Goal: Information Seeking & Learning: Learn about a topic

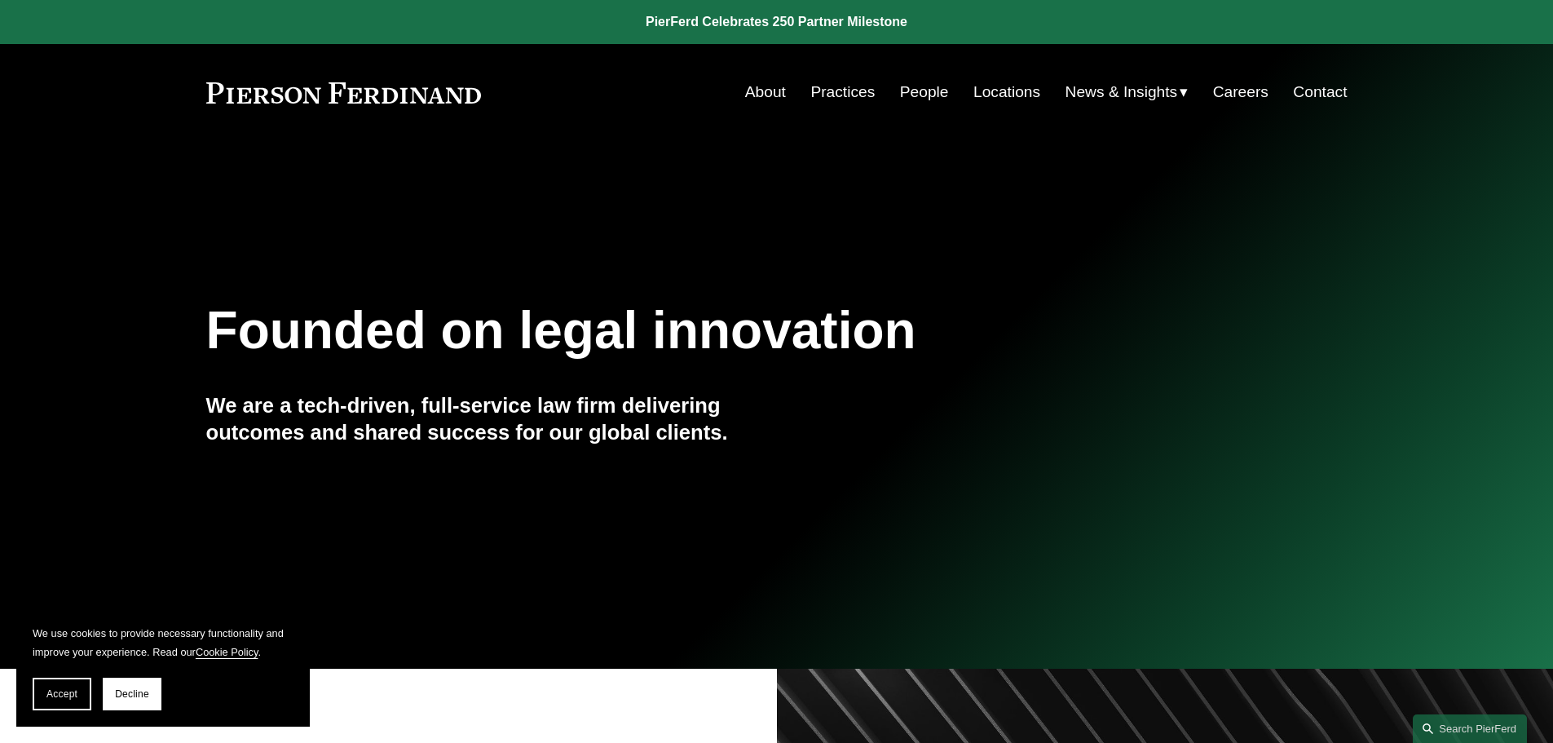
click at [914, 93] on link "People" at bounding box center [924, 92] width 49 height 31
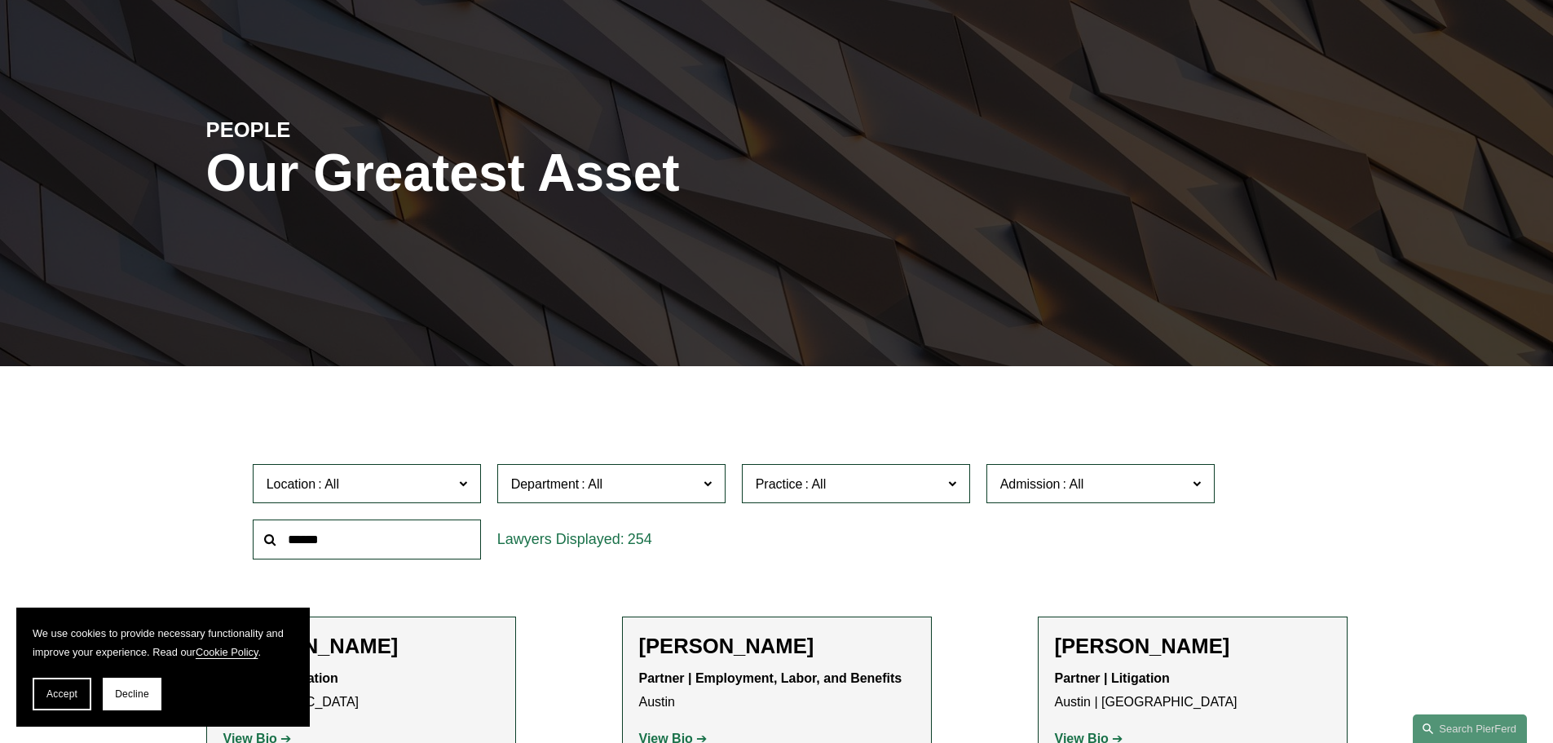
scroll to position [326, 0]
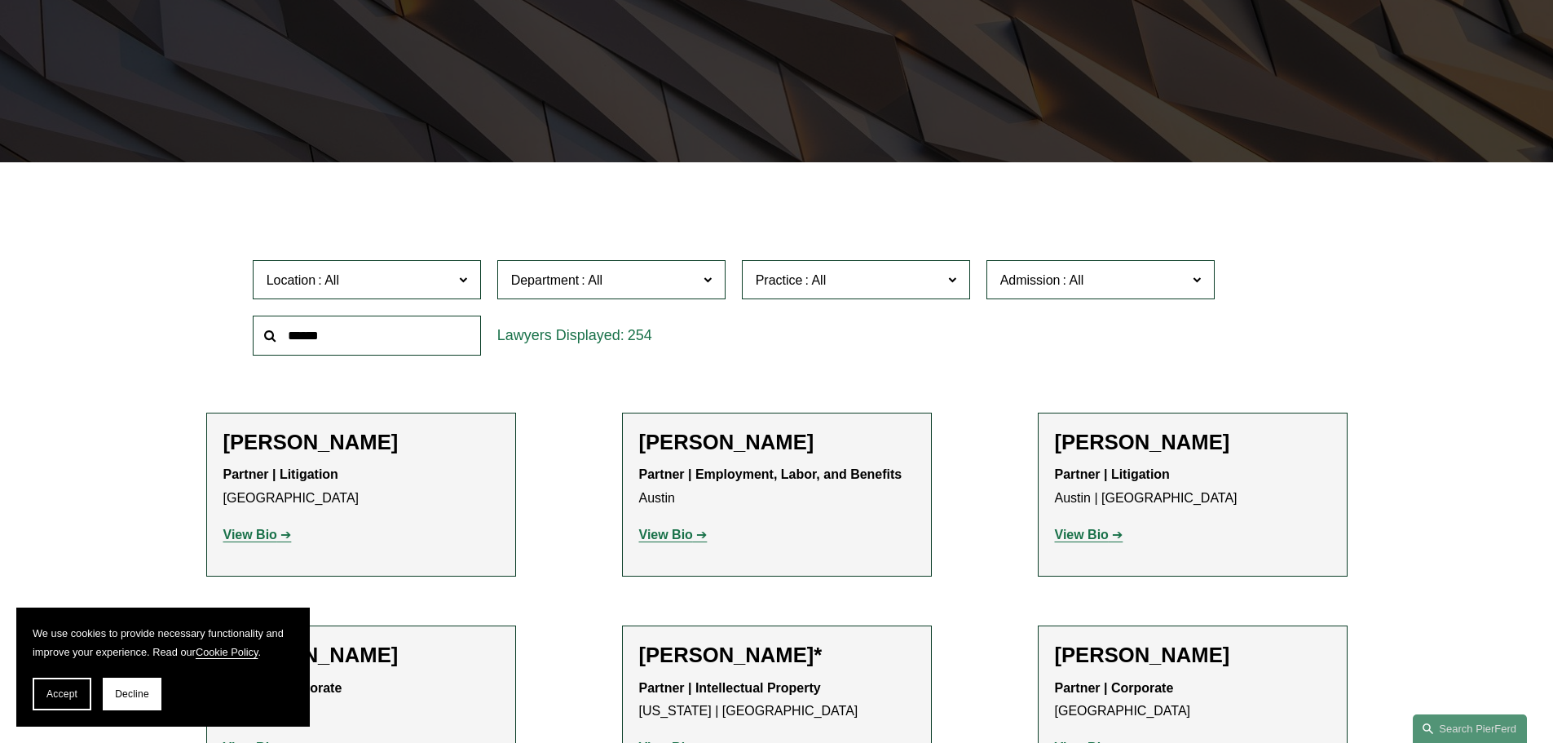
click at [416, 342] on input "text" at bounding box center [367, 335] width 228 height 40
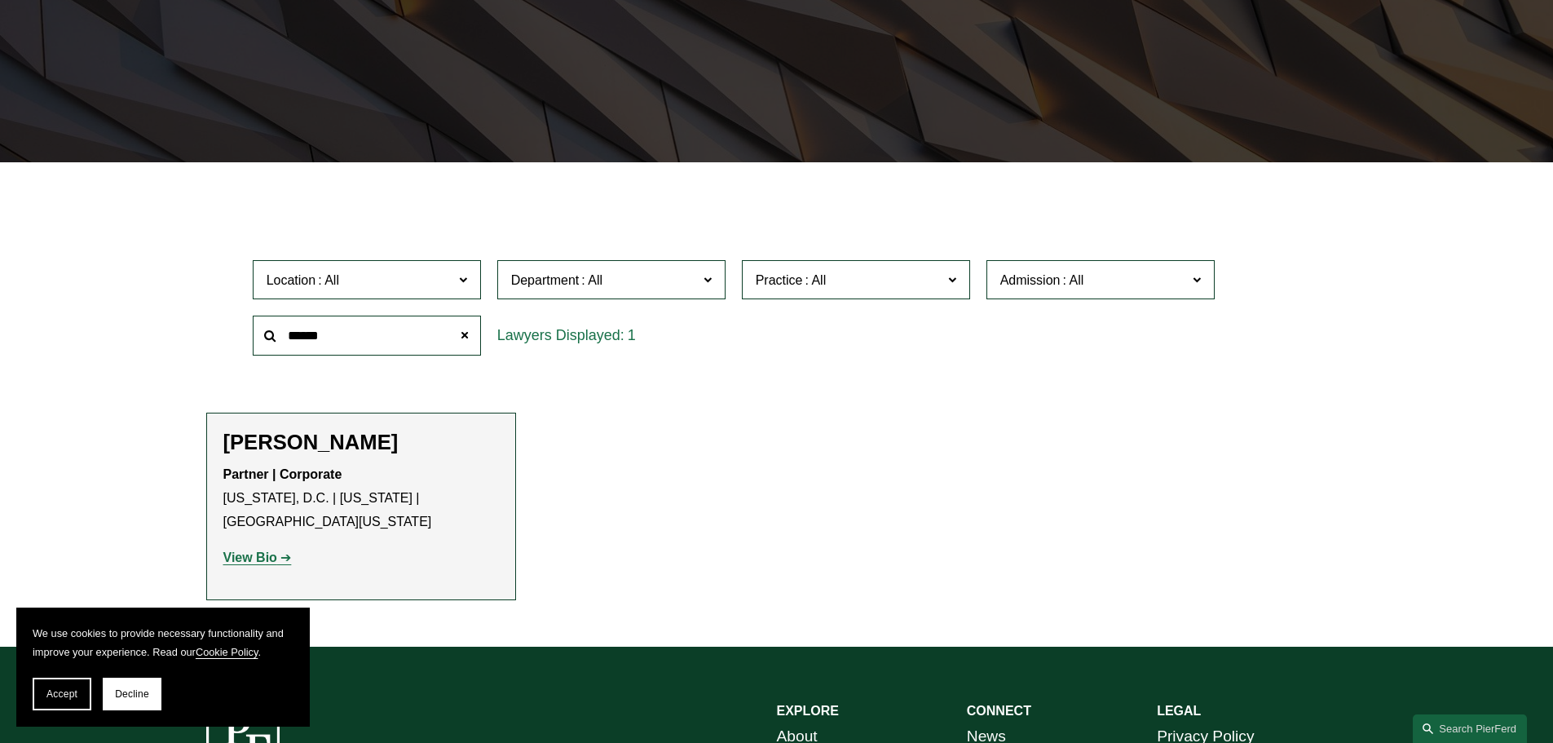
type input "******"
click at [254, 562] on strong "View Bio" at bounding box center [250, 557] width 54 height 14
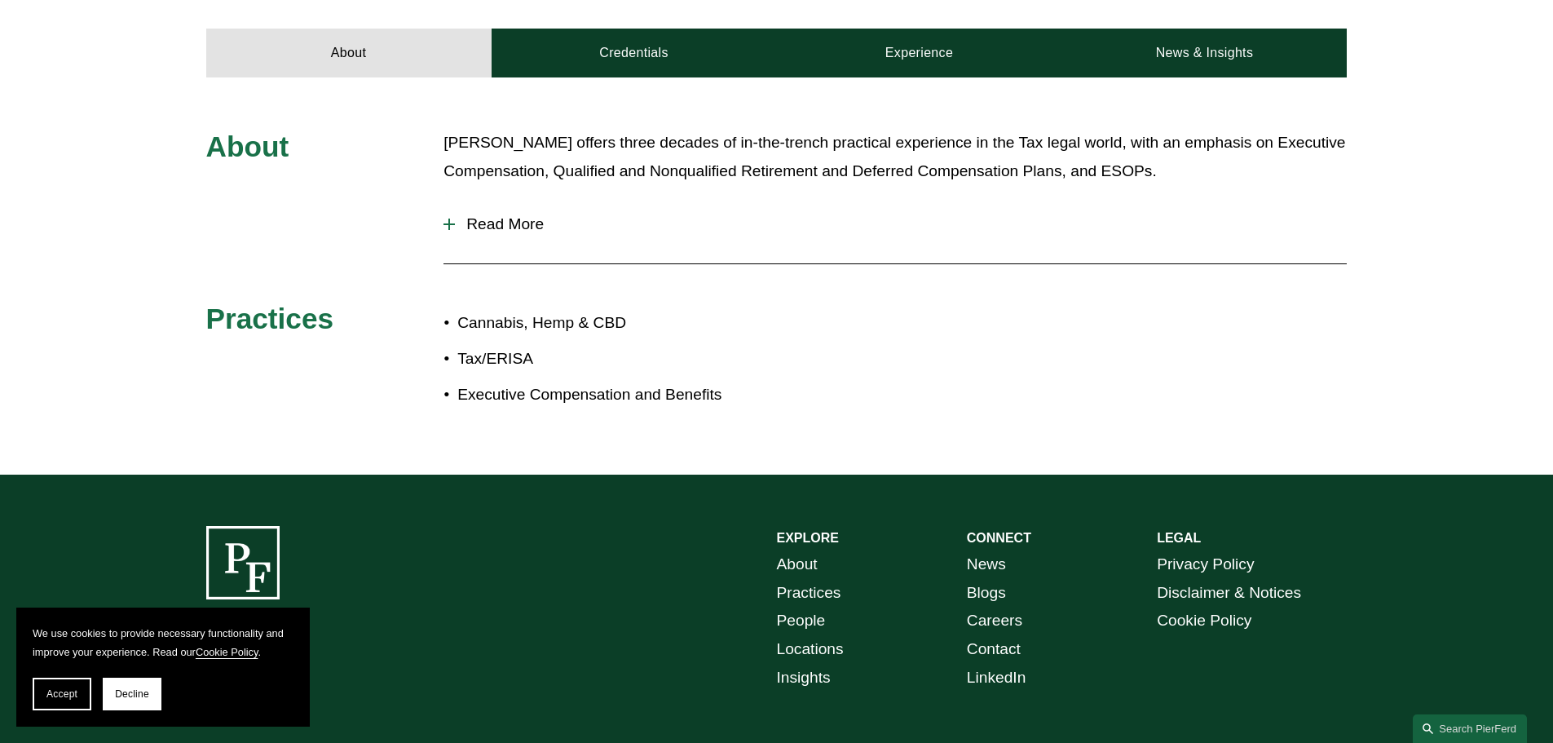
scroll to position [805, 0]
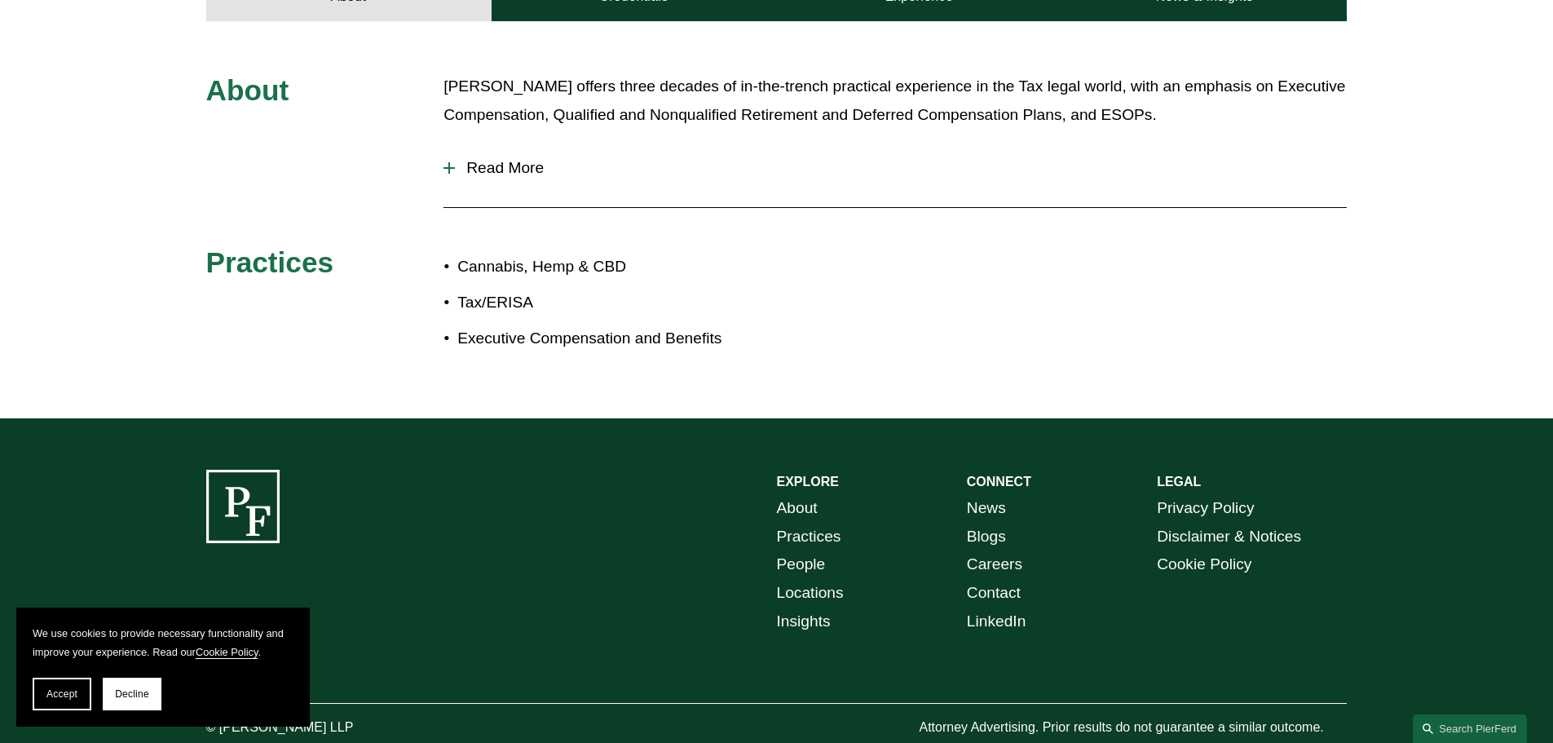
click at [451, 162] on div at bounding box center [448, 167] width 11 height 11
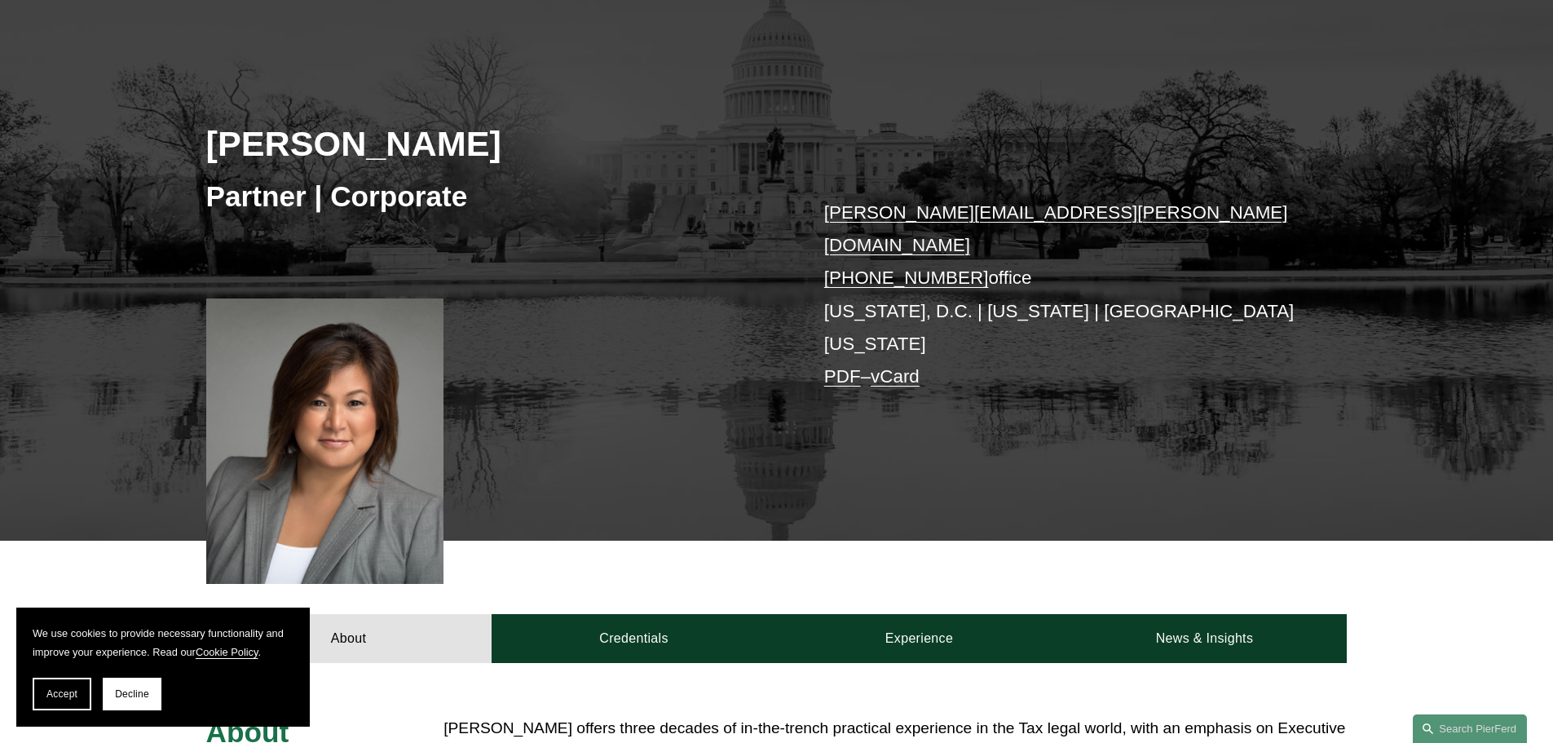
scroll to position [0, 0]
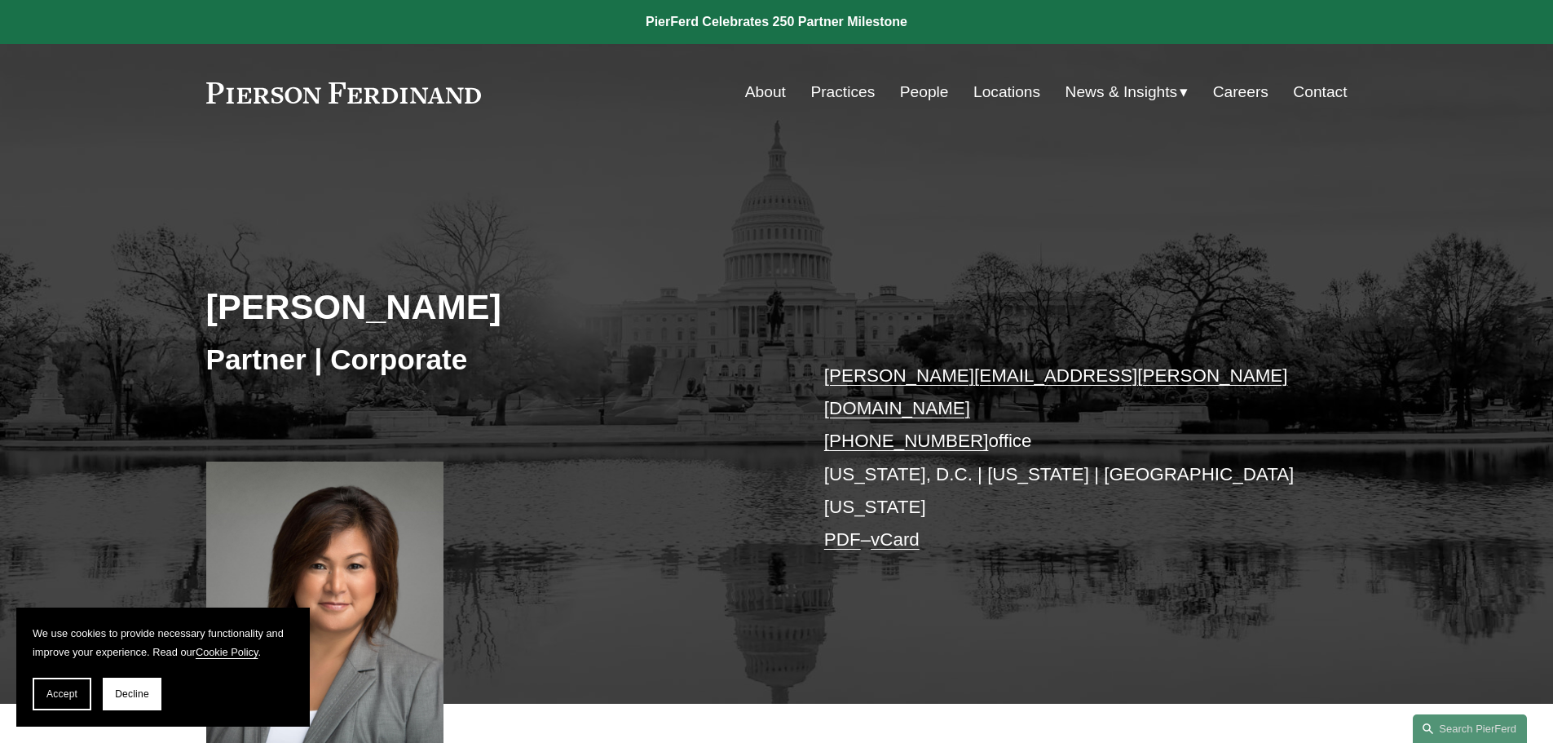
click at [845, 90] on link "Practices" at bounding box center [842, 92] width 64 height 31
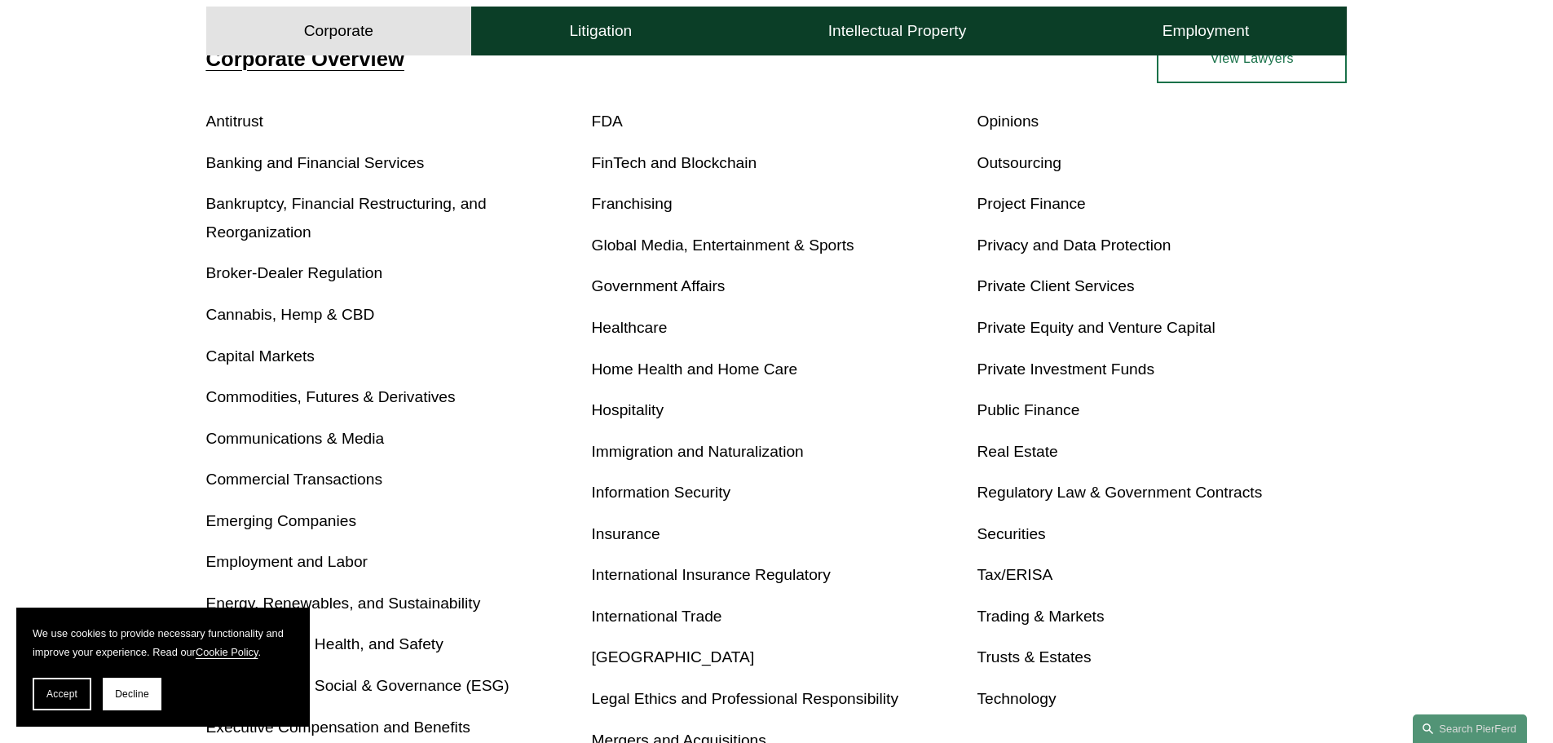
scroll to position [978, 0]
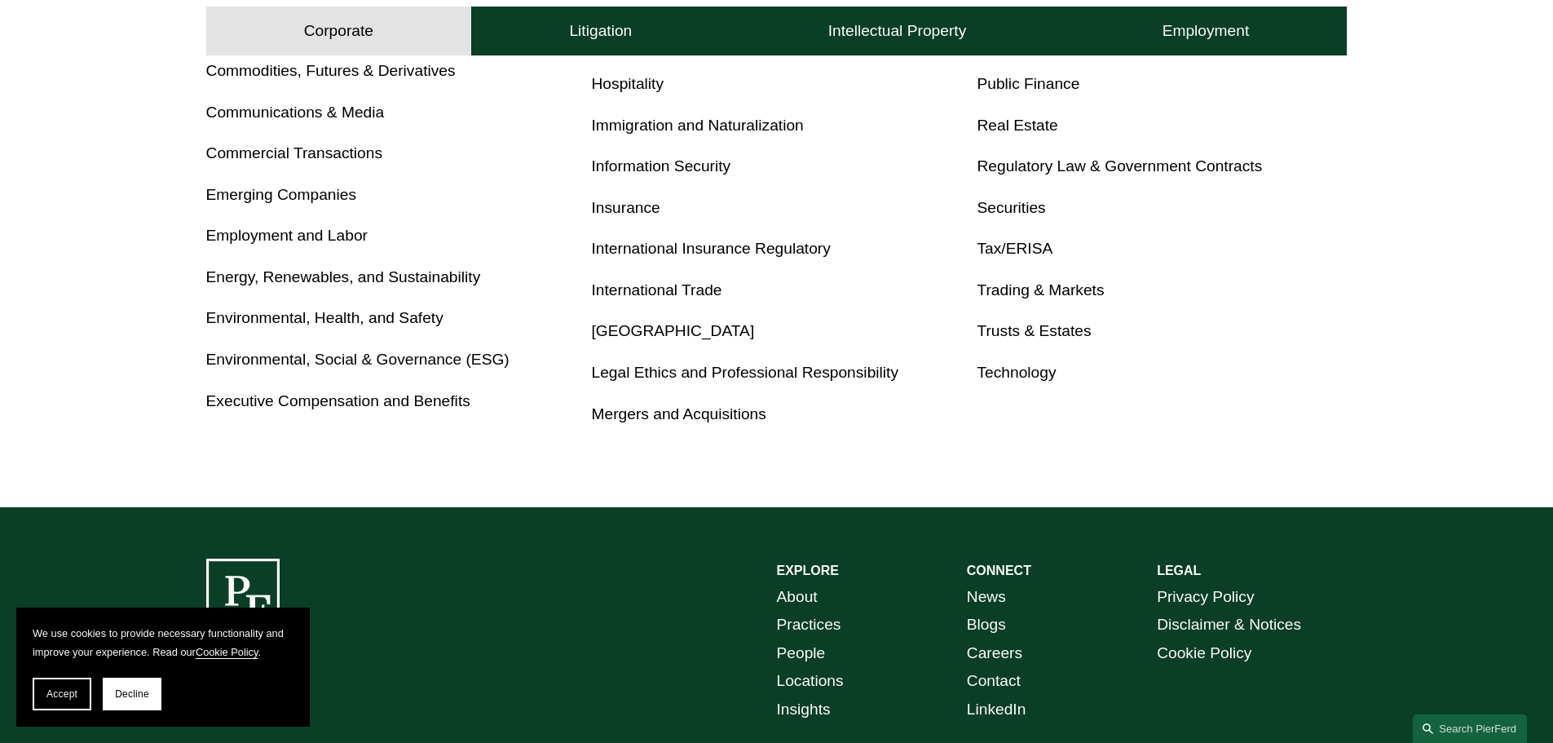
click at [424, 402] on link "Executive Compensation and Benefits" at bounding box center [338, 400] width 264 height 17
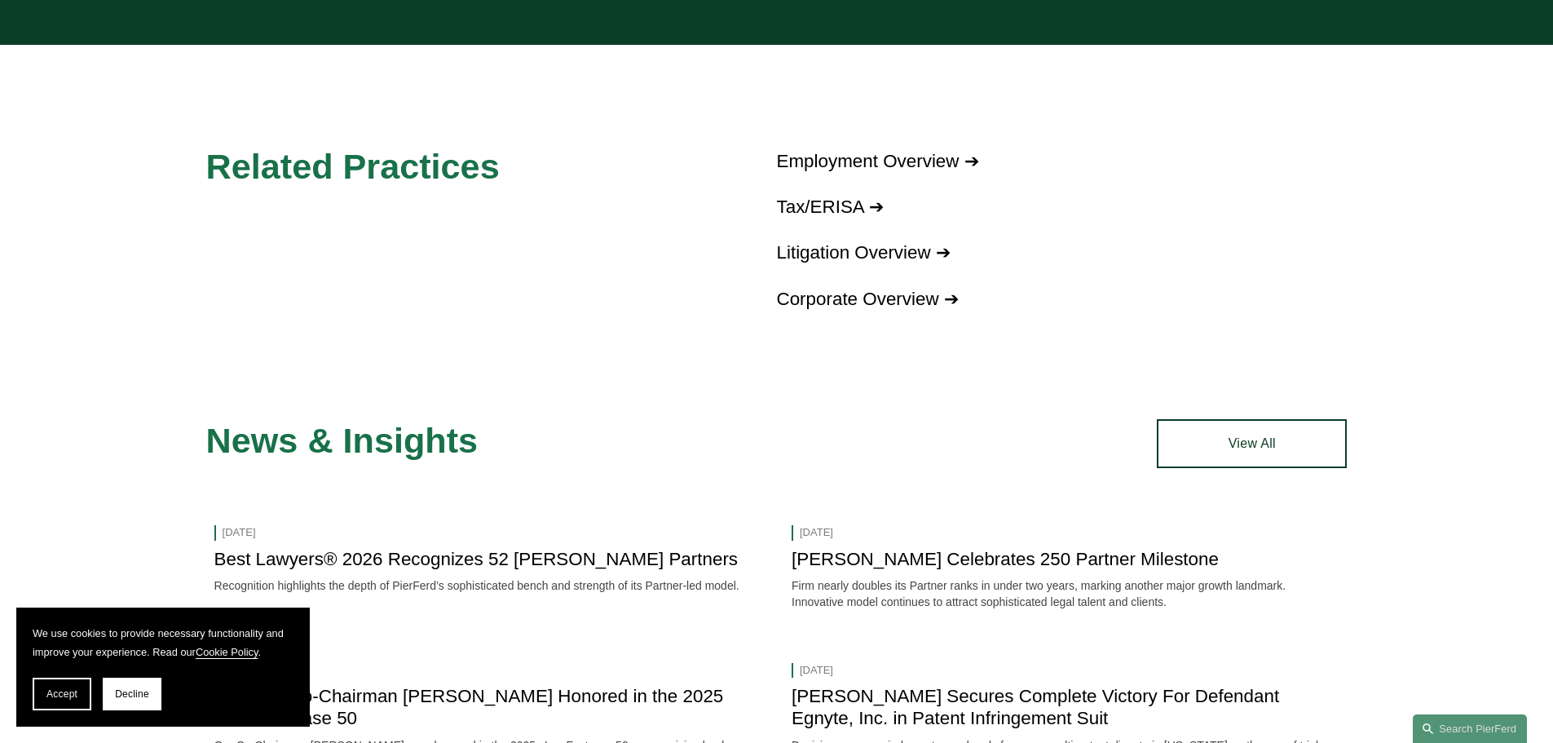
scroll to position [1549, 0]
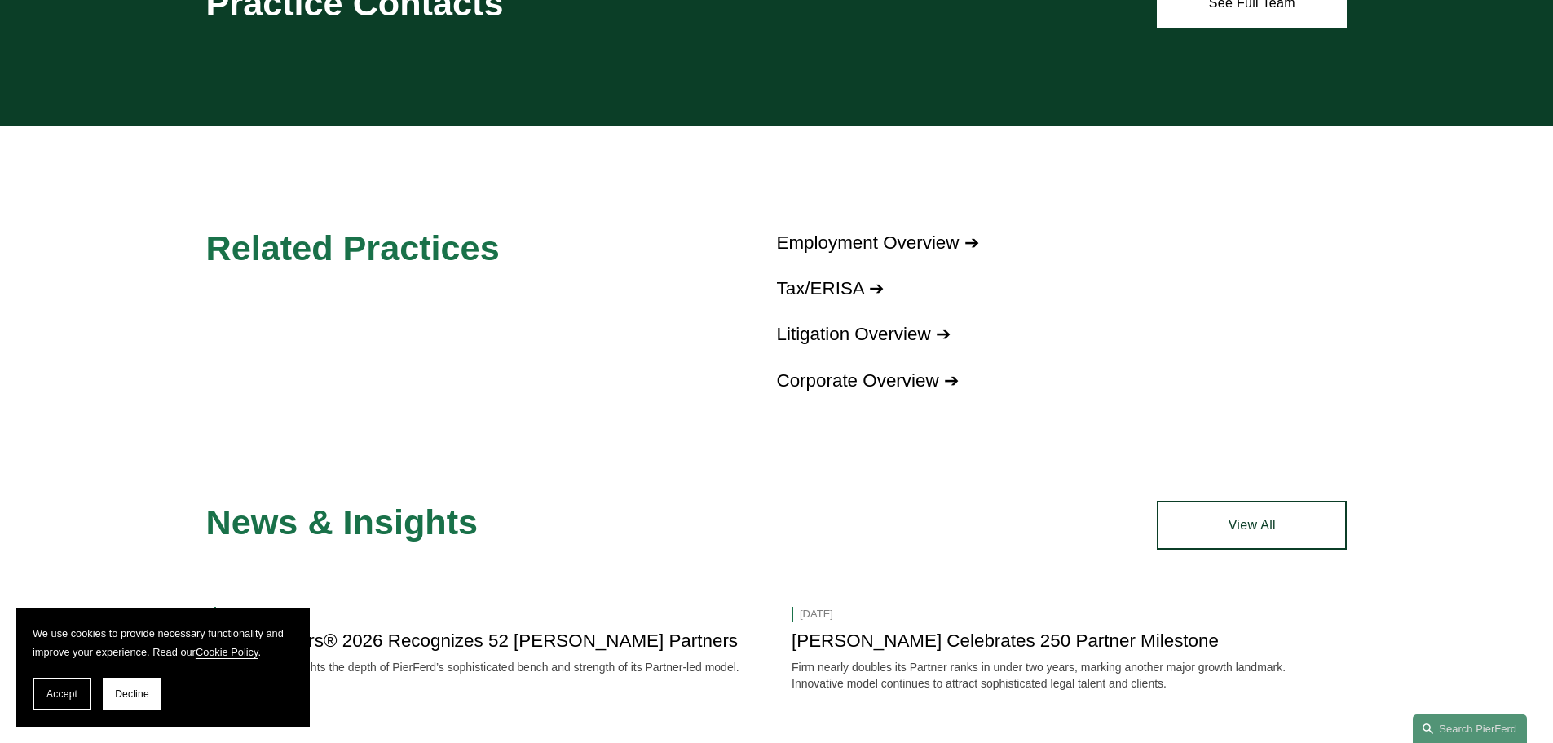
click at [850, 296] on link "Tax/ERISA ➔" at bounding box center [830, 288] width 107 height 20
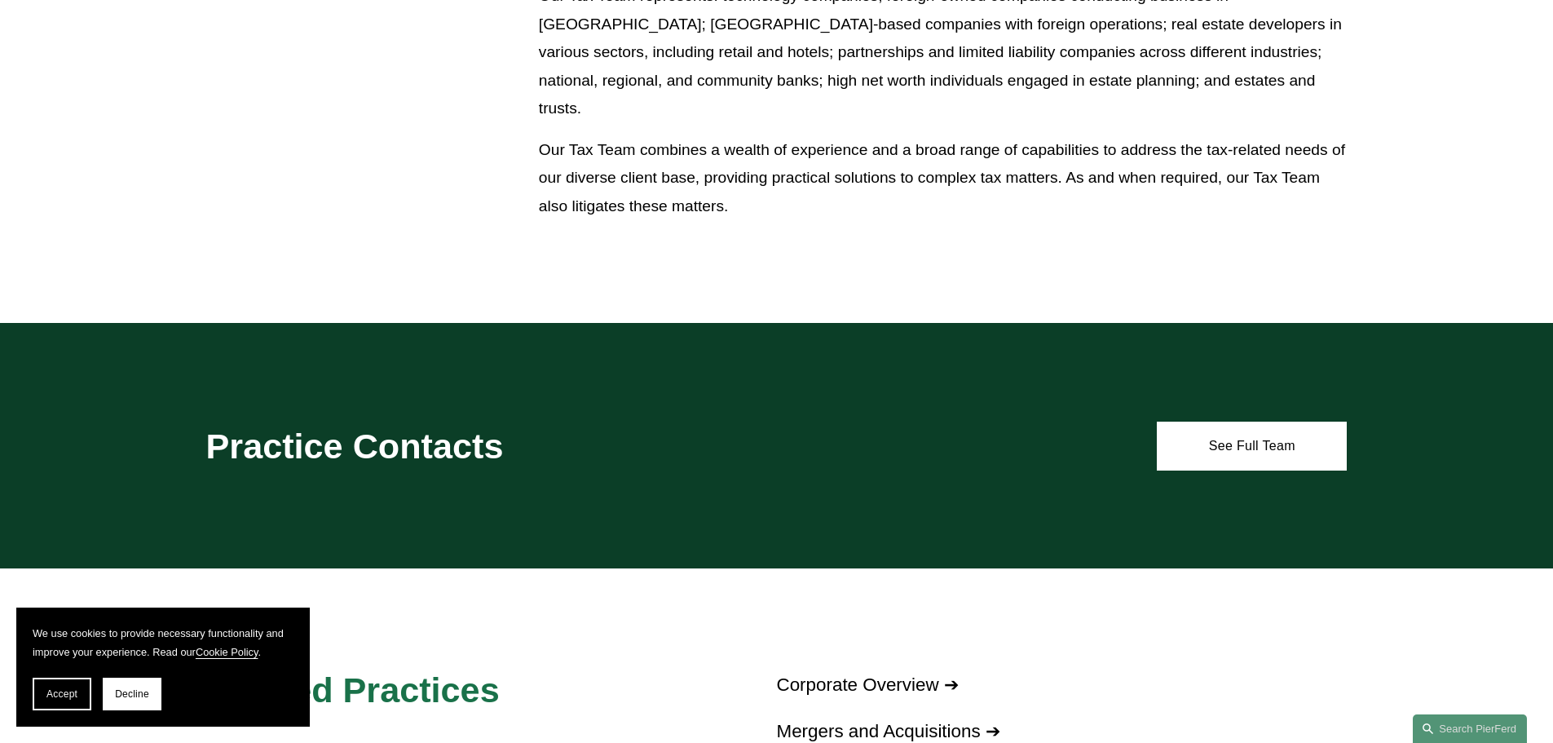
scroll to position [1304, 0]
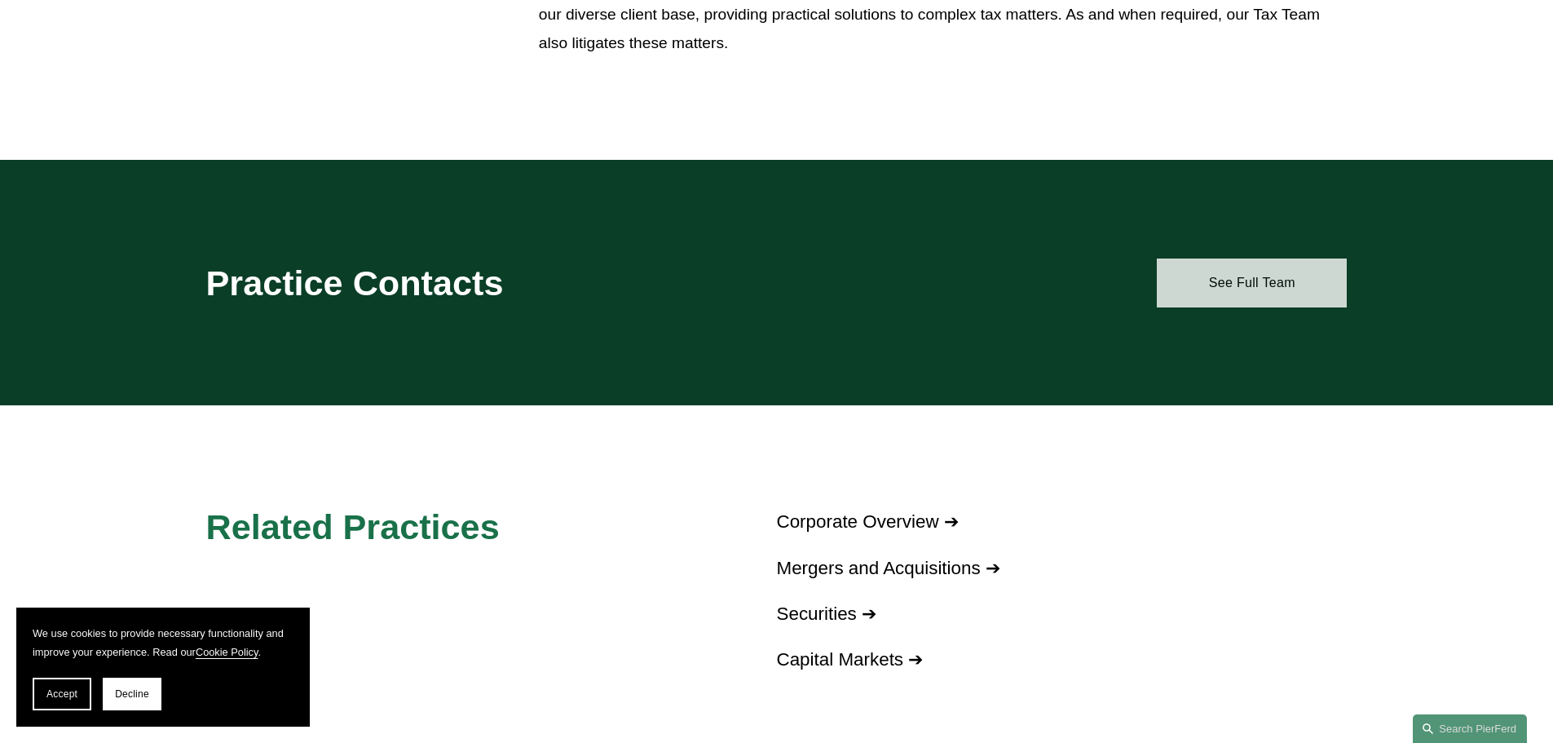
click at [1255, 279] on link "See Full Team" at bounding box center [1252, 282] width 190 height 49
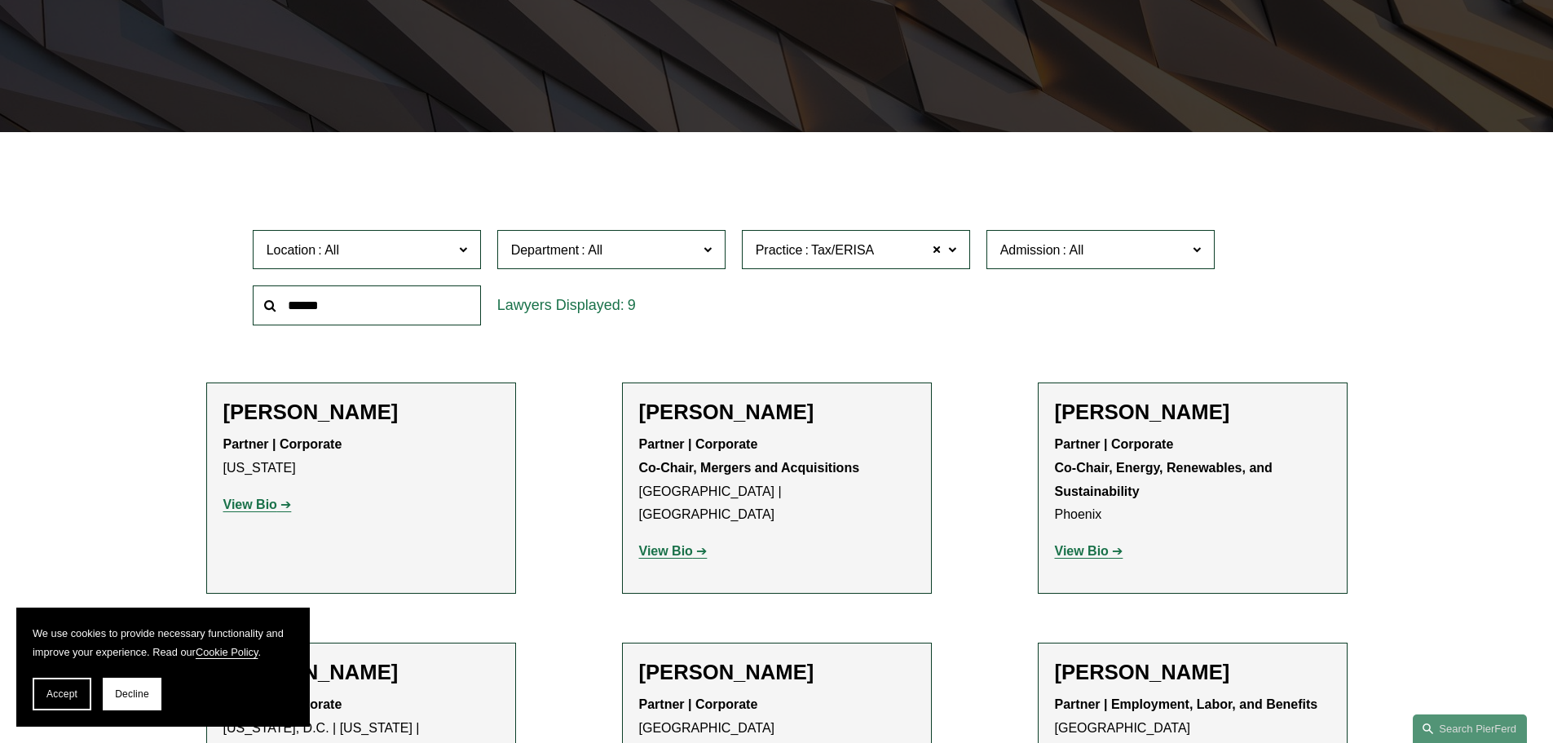
scroll to position [277, 0]
